Goal: Check status

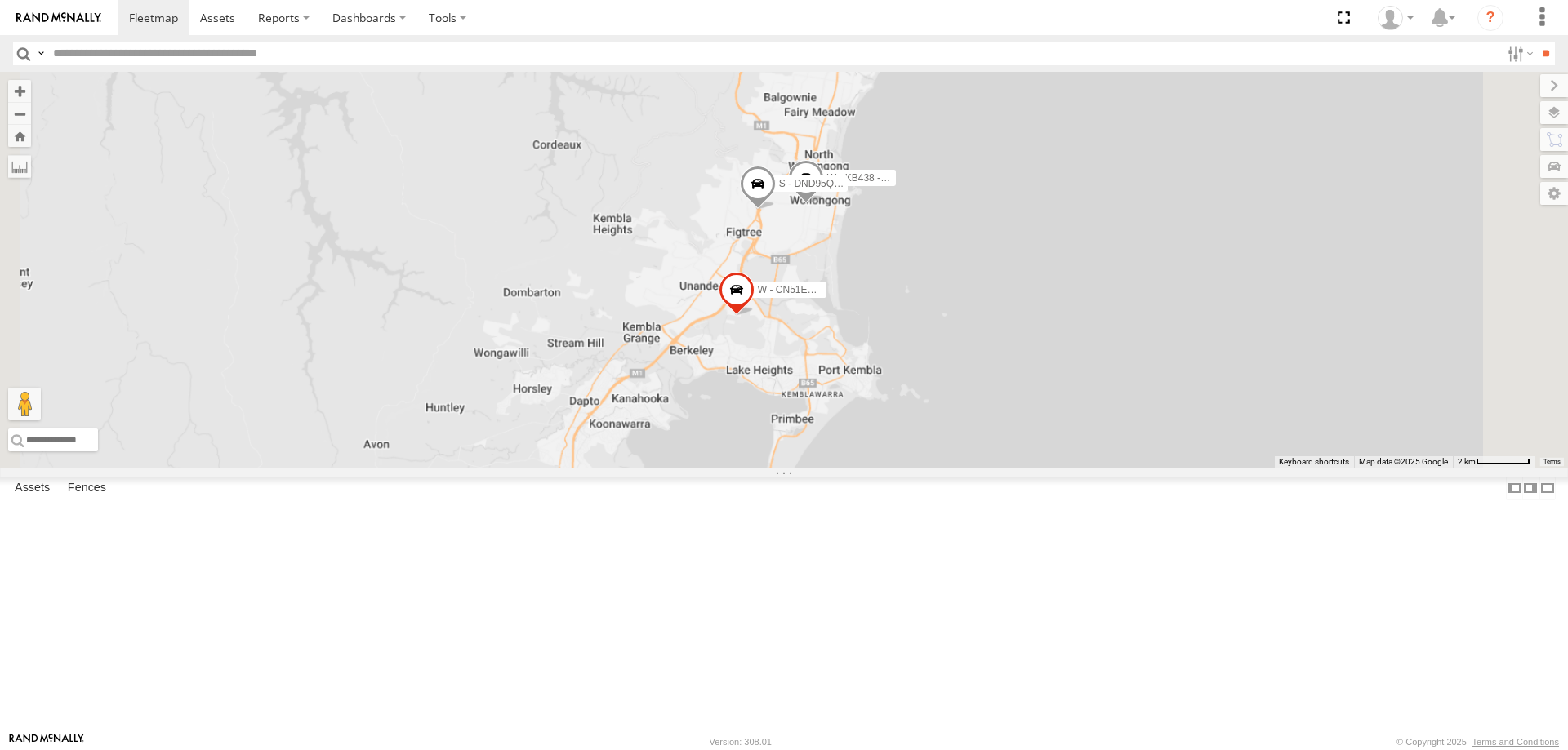
drag, startPoint x: 1100, startPoint y: 383, endPoint x: 1064, endPoint y: 362, distance: 41.7
click at [1080, 312] on div "W - KB438 - [PERSON_NAME] W - CN51ES - [PERSON_NAME] S - DND95Q - [PERSON_NAME]" at bounding box center [784, 269] width 1568 height 396
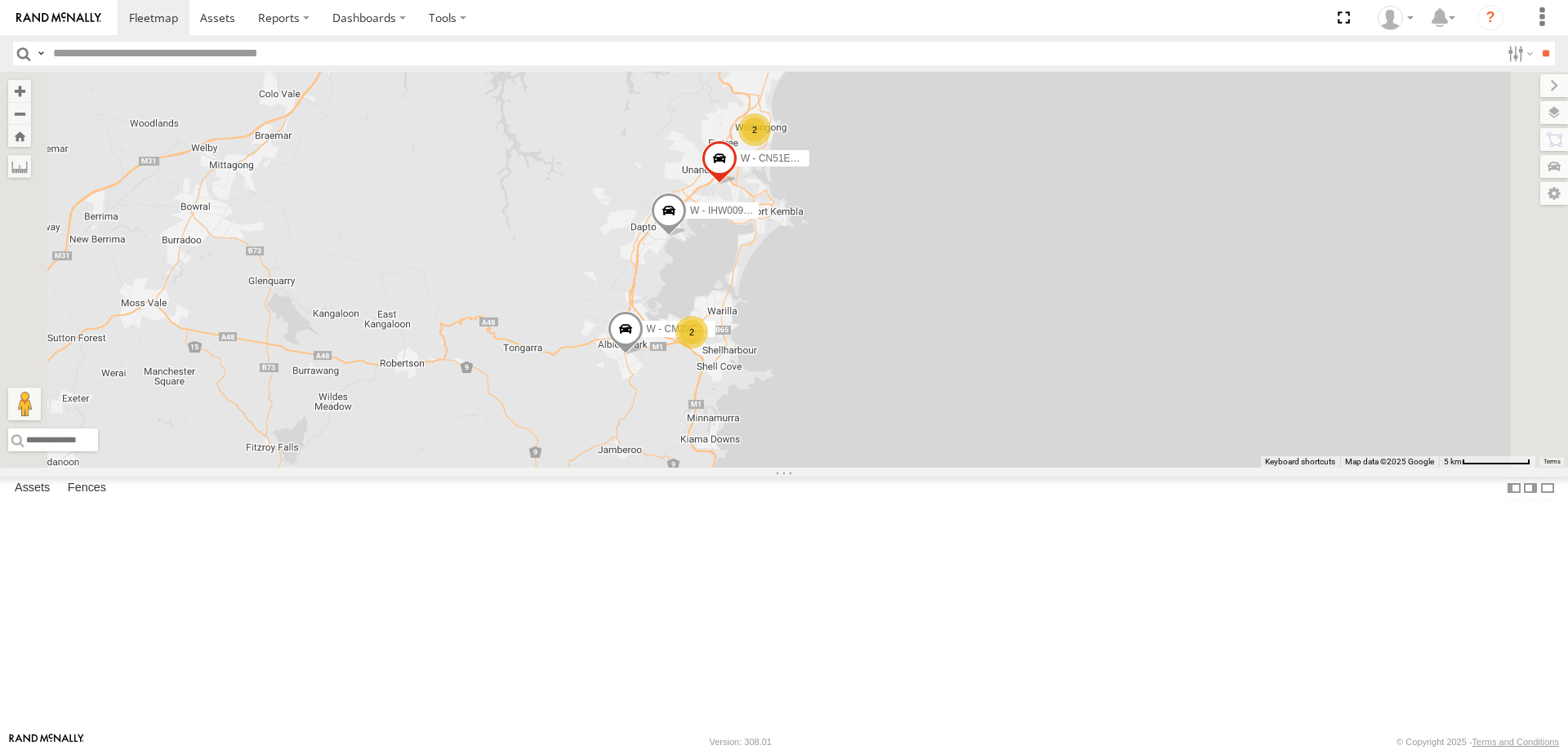
drag, startPoint x: 1024, startPoint y: 432, endPoint x: 973, endPoint y: 482, distance: 71.4
click at [986, 468] on div "W - CN51ES - [PERSON_NAME] W - IHW009 - [PERSON_NAME] 2 2 W - CM32CA - [PERSON_…" at bounding box center [784, 269] width 1568 height 396
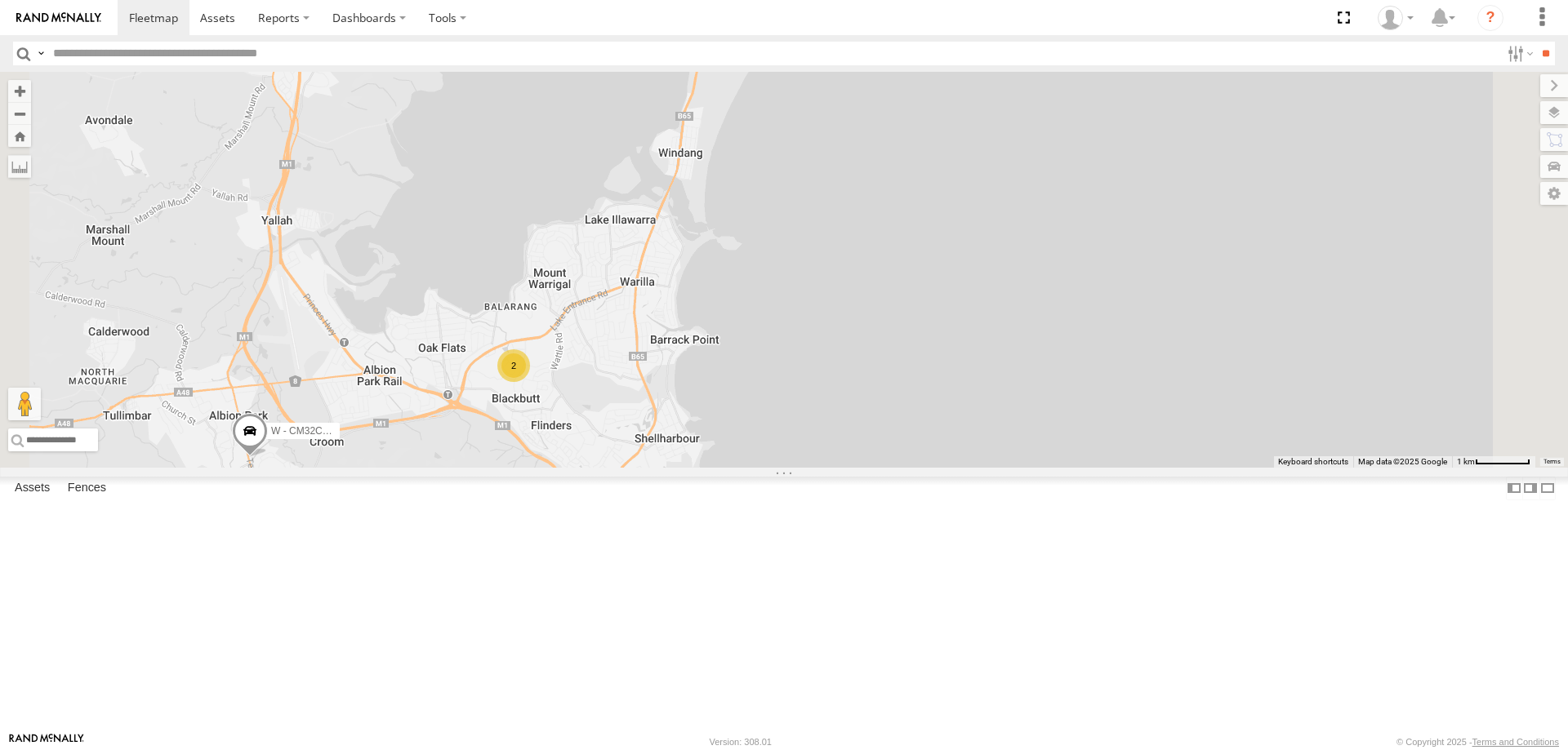
drag, startPoint x: 712, startPoint y: 598, endPoint x: 789, endPoint y: 558, distance: 86.8
click at [786, 468] on div "W - CN51ES - [PERSON_NAME] W - IHW009 - [PERSON_NAME] W - CM32CA - [PERSON_NAME…" at bounding box center [784, 269] width 1568 height 396
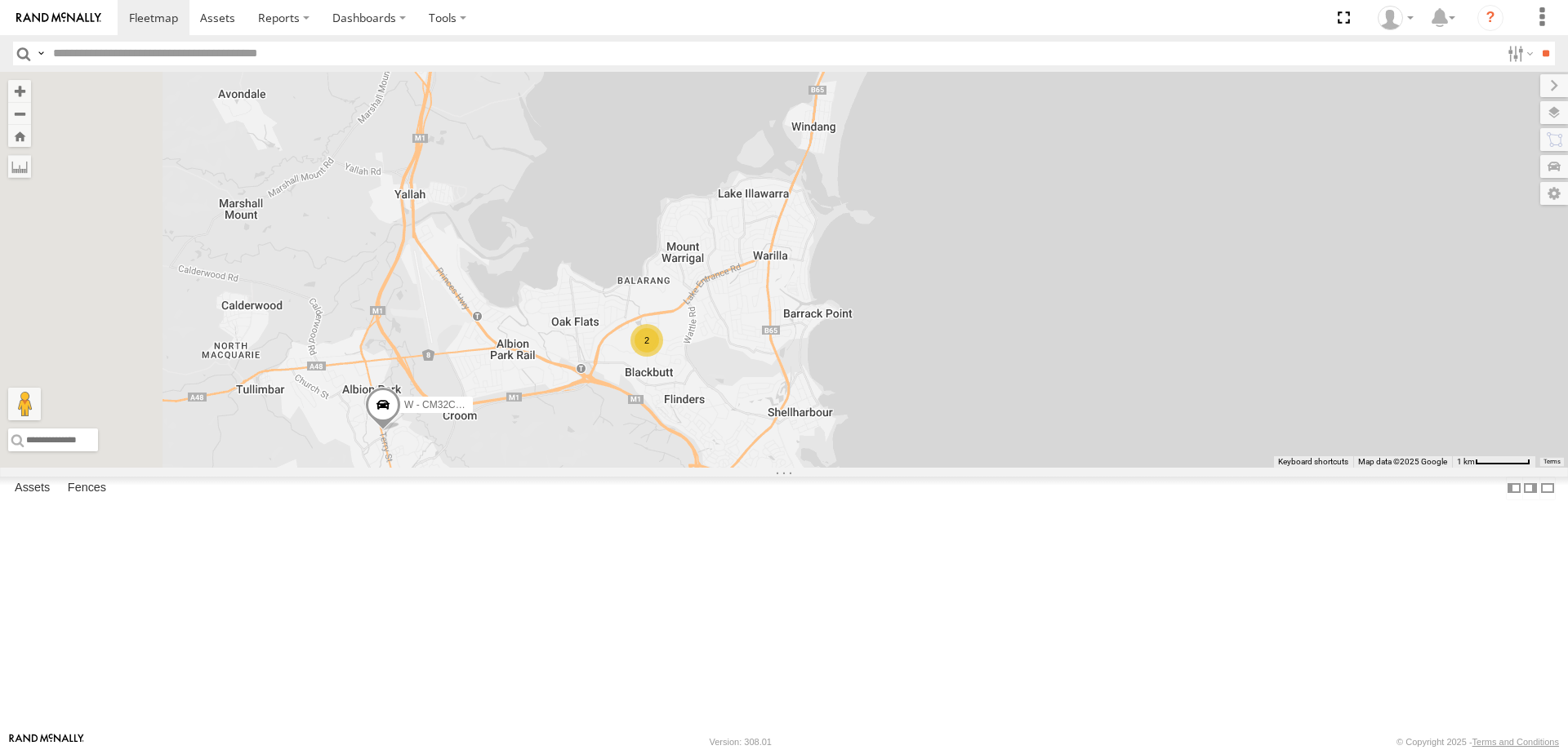
drag, startPoint x: 1026, startPoint y: 417, endPoint x: 1140, endPoint y: 518, distance: 152.3
click at [1177, 468] on div "W - CN51ES - [PERSON_NAME] W - IHW009 - [PERSON_NAME] W - CM32CA - [PERSON_NAME…" at bounding box center [784, 269] width 1568 height 396
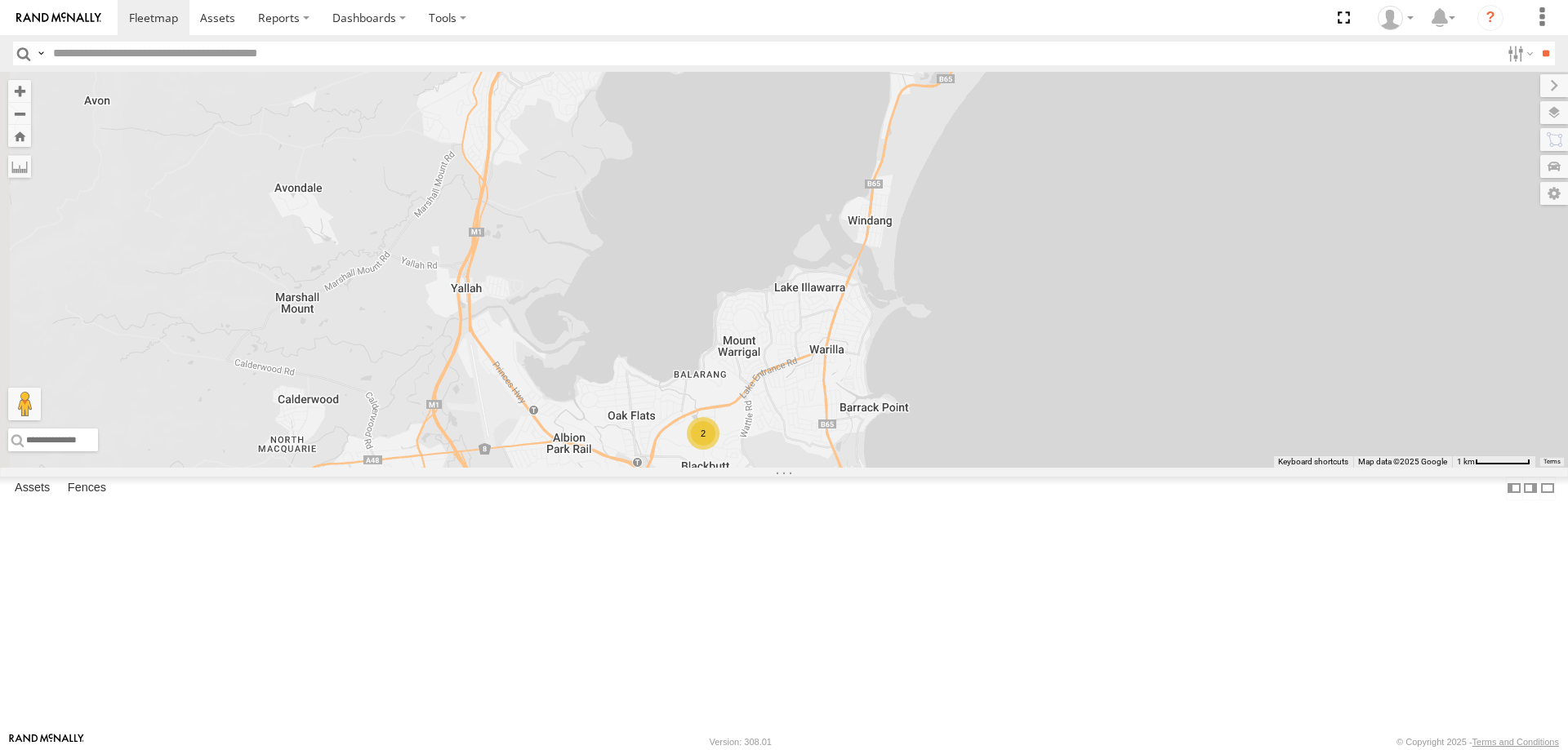
drag, startPoint x: 901, startPoint y: 317, endPoint x: 904, endPoint y: 534, distance: 217.0
click at [904, 468] on div "W - CN51ES - [PERSON_NAME] W - IHW009 - [PERSON_NAME] W - CM32CA - [PERSON_NAME…" at bounding box center [784, 269] width 1568 height 396
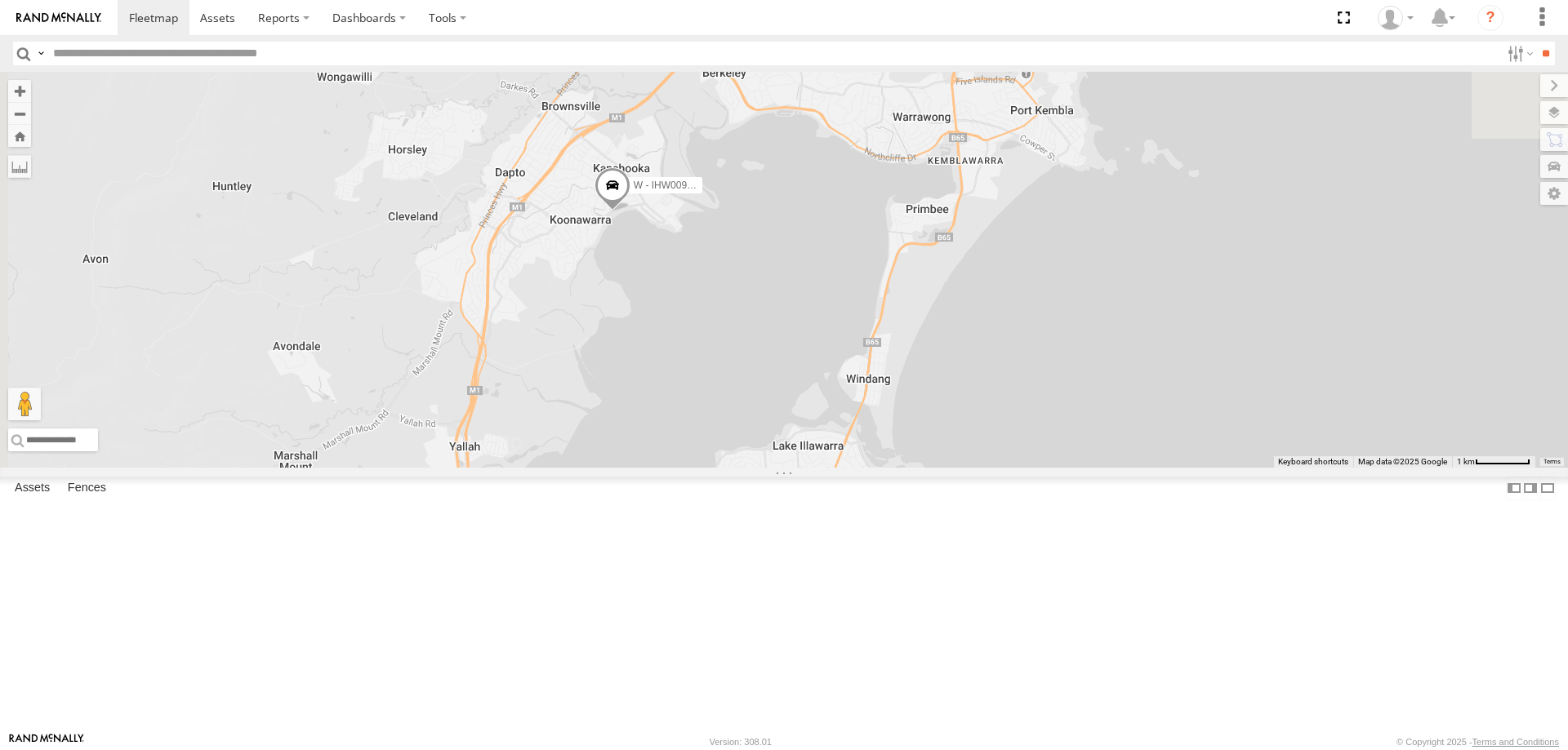
drag, startPoint x: 981, startPoint y: 468, endPoint x: 967, endPoint y: 451, distance: 22.0
click at [977, 468] on div "W - CN51ES - [PERSON_NAME] W - IHW009 - [PERSON_NAME] W - CM32CA - [PERSON_NAME…" at bounding box center [784, 269] width 1568 height 396
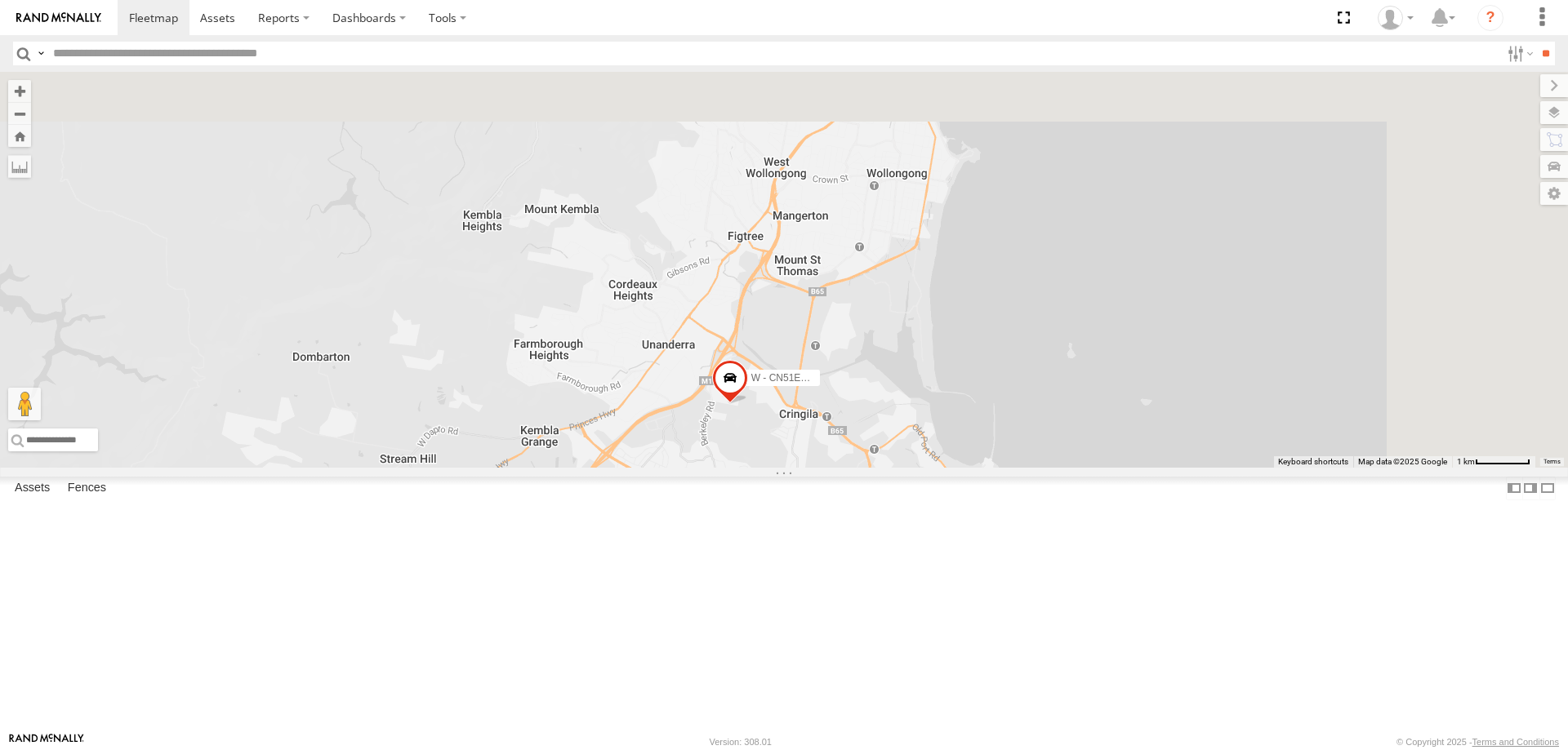
drag, startPoint x: 1069, startPoint y: 415, endPoint x: 987, endPoint y: 667, distance: 265.0
click at [987, 468] on div "W - CN51ES - [PERSON_NAME] W - IHW009 - [PERSON_NAME]" at bounding box center [784, 269] width 1568 height 396
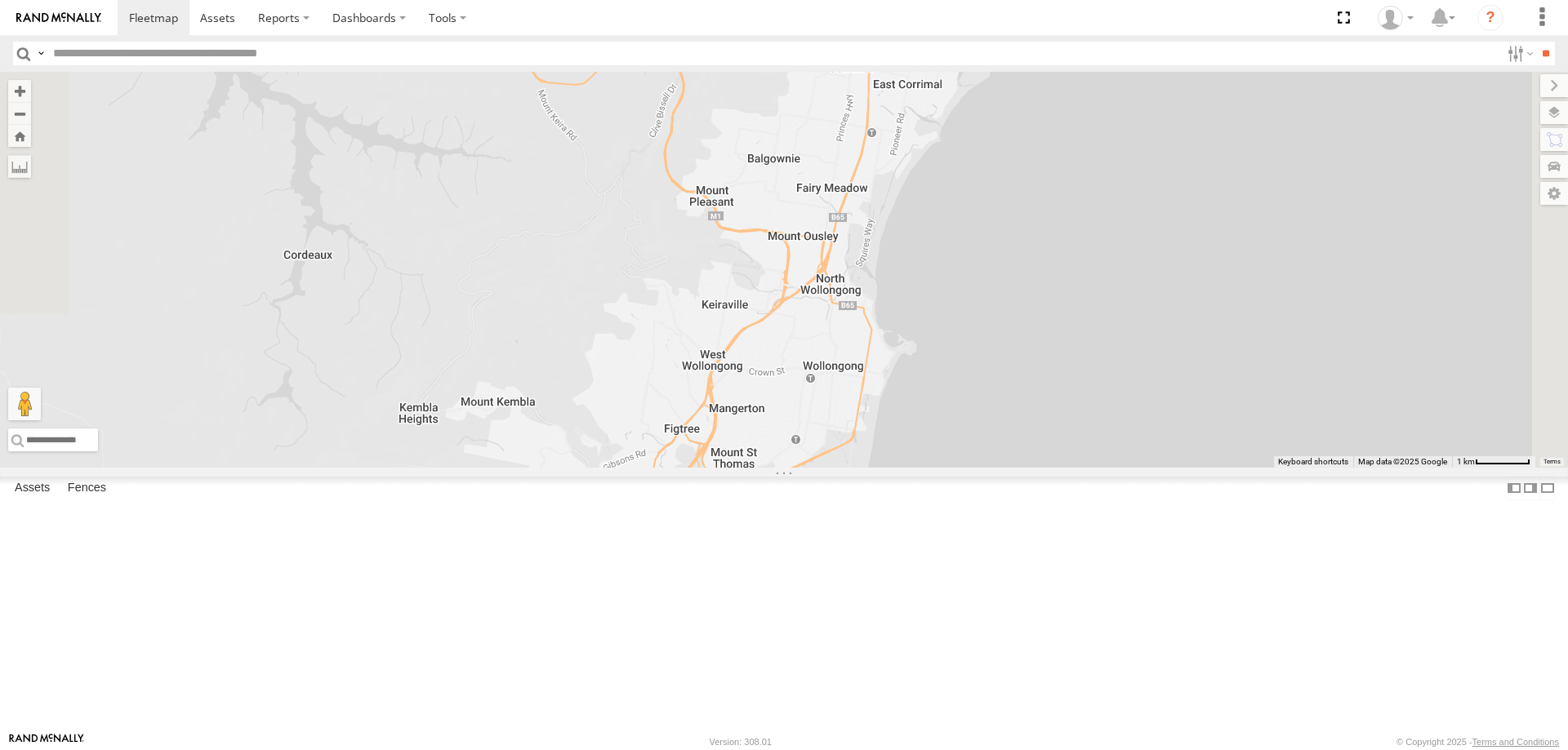
click at [987, 468] on div "W - CN51ES - [PERSON_NAME] W - IHW009 - [PERSON_NAME]" at bounding box center [784, 269] width 1568 height 396
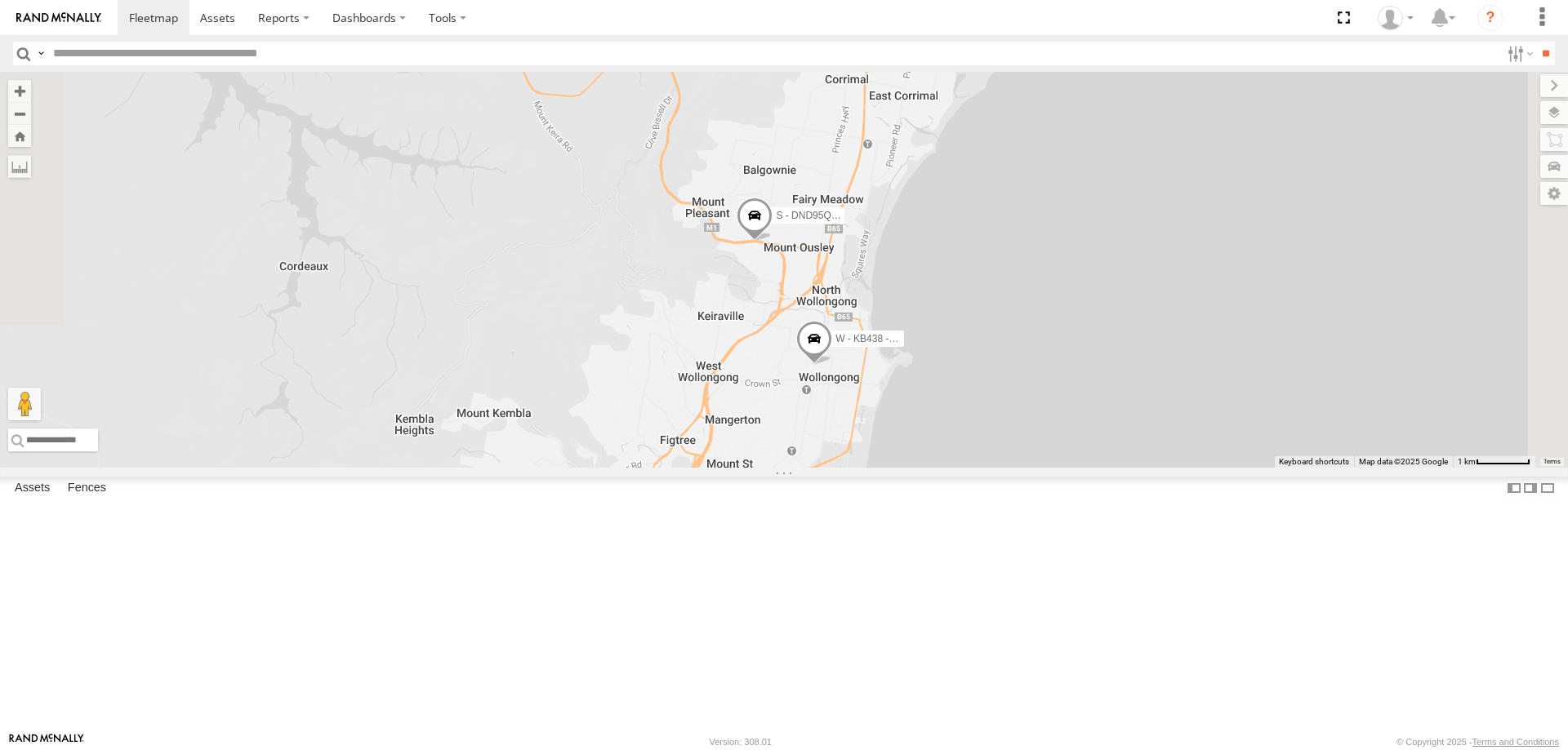
drag, startPoint x: 1076, startPoint y: 377, endPoint x: 1076, endPoint y: 349, distance: 28.0
click at [1076, 349] on div "W - CN51ES - [PERSON_NAME] W - IHW009 - [PERSON_NAME] W - KB438 - [PERSON_NAME]…" at bounding box center [784, 269] width 1568 height 396
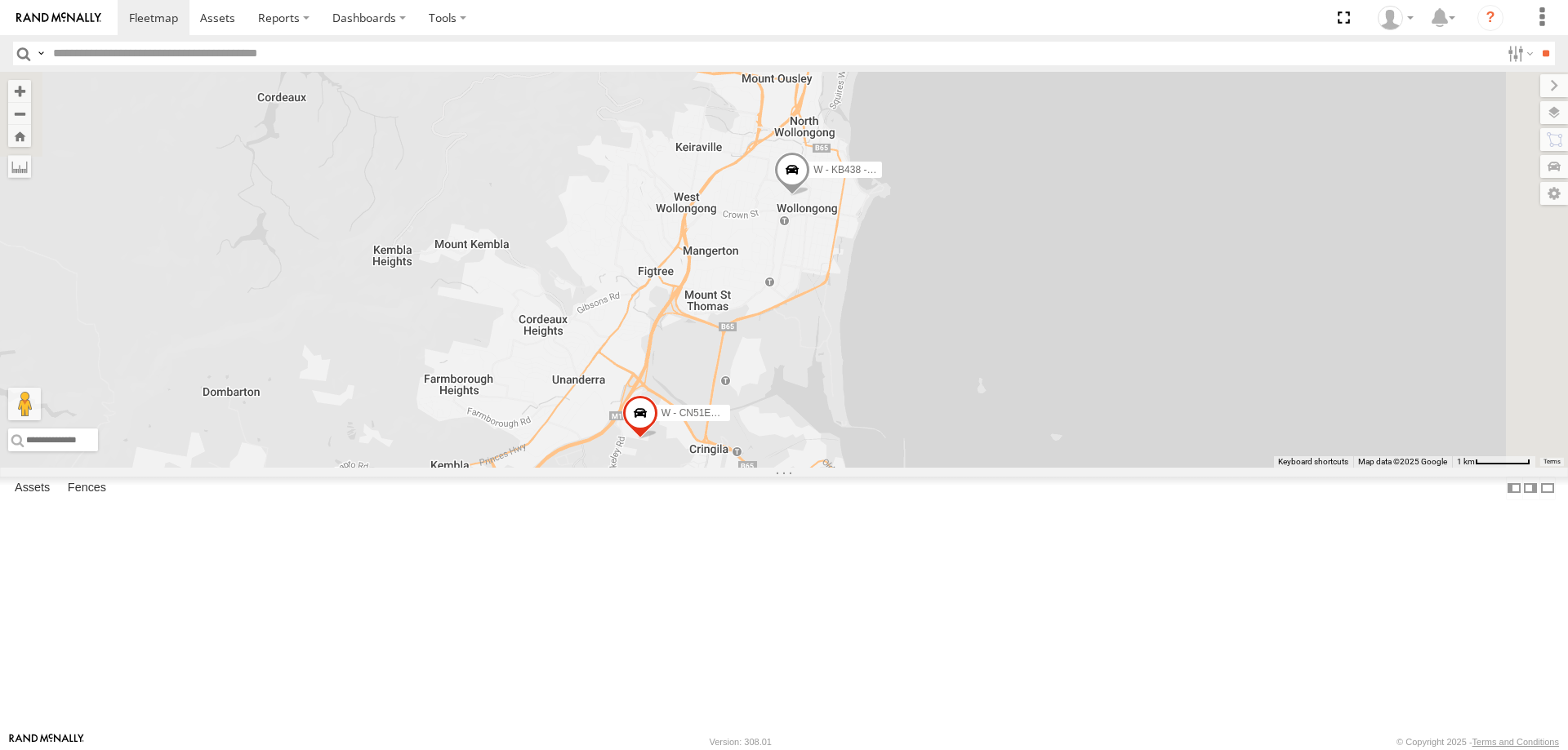
drag, startPoint x: 1037, startPoint y: 351, endPoint x: 1020, endPoint y: 402, distance: 53.8
click at [1020, 402] on div "W - CN51ES - [PERSON_NAME] W - IHW009 - [PERSON_NAME] W - KB438 - [PERSON_NAME]…" at bounding box center [784, 269] width 1568 height 396
